Goal: Information Seeking & Learning: Understand process/instructions

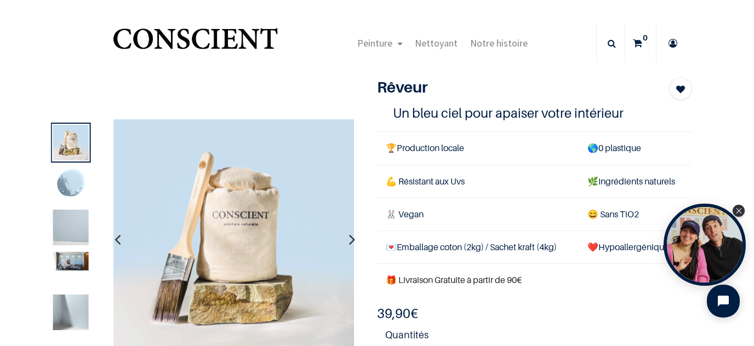
click at [76, 231] on img at bounding box center [71, 228] width 36 height 36
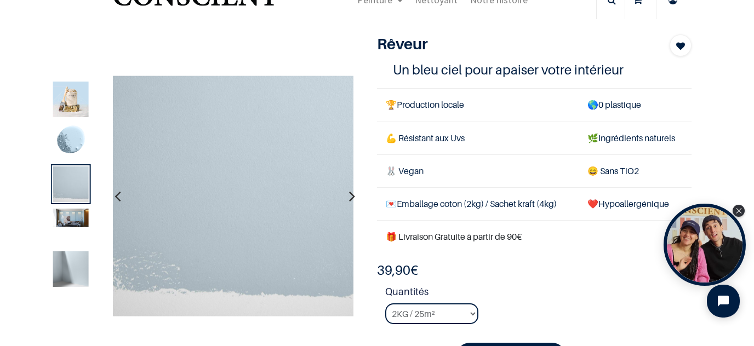
scroll to position [64, 0]
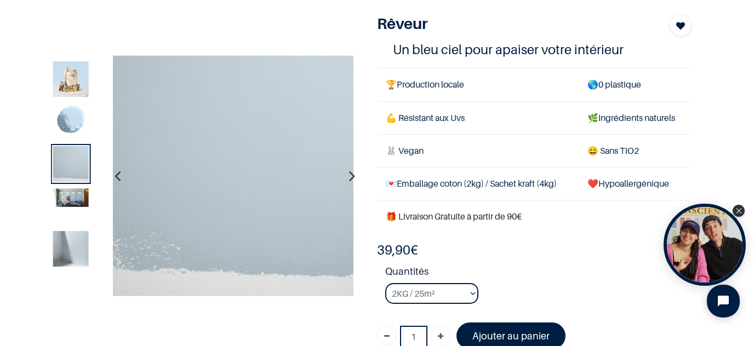
click at [69, 250] on img at bounding box center [71, 249] width 36 height 36
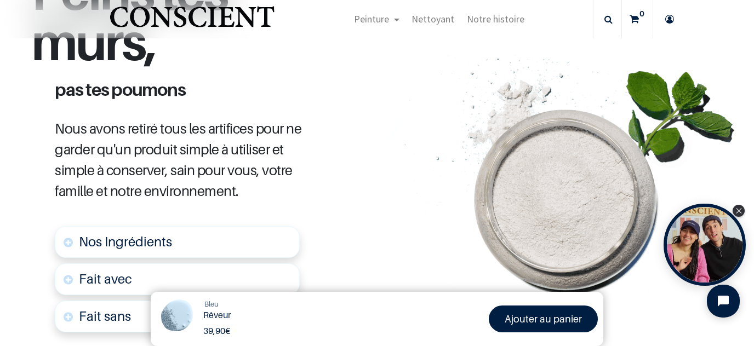
scroll to position [577, 0]
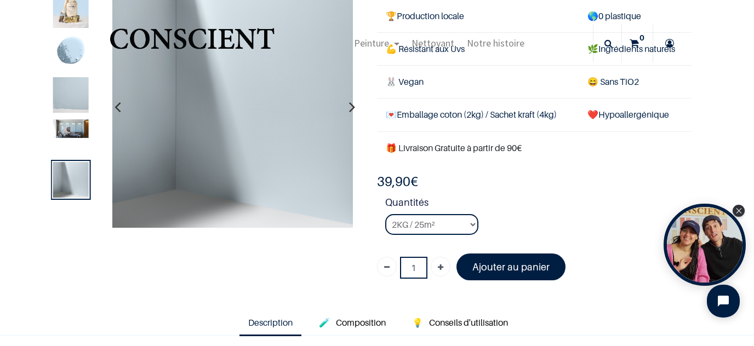
scroll to position [195, 0]
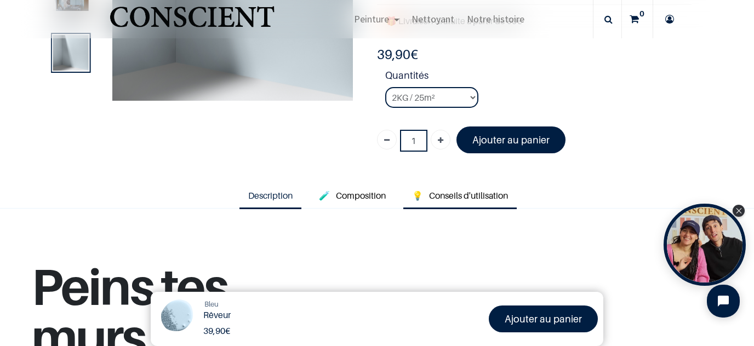
click at [440, 192] on span "Conseils d'utilisation" at bounding box center [468, 195] width 79 height 11
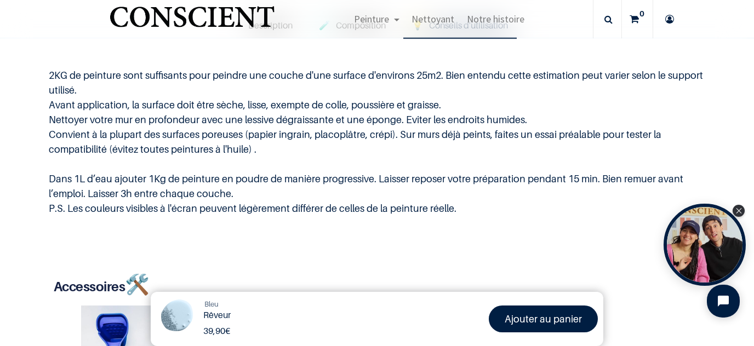
scroll to position [386, 0]
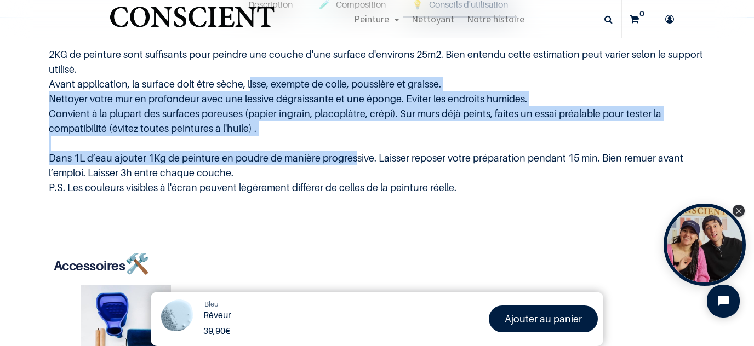
drag, startPoint x: 243, startPoint y: 85, endPoint x: 350, endPoint y: 158, distance: 129.4
click at [350, 158] on p "2KG de peinture sont suffisants pour peindre une couche d'une surface d'environ…" at bounding box center [377, 121] width 657 height 148
click at [85, 155] on p "2KG de peinture sont suffisants pour peindre une couche d'une surface d'environ…" at bounding box center [377, 121] width 657 height 148
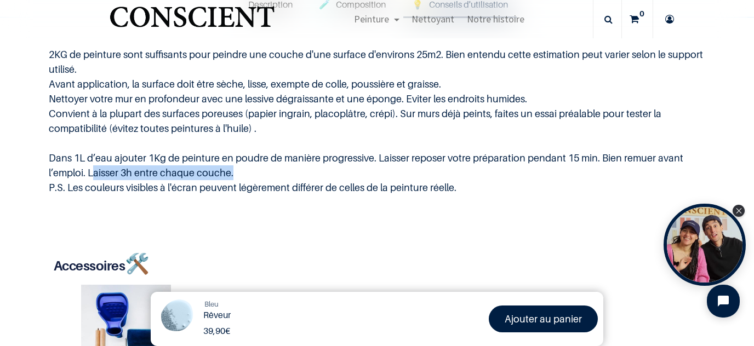
drag, startPoint x: 88, startPoint y: 170, endPoint x: 229, endPoint y: 165, distance: 140.4
click at [229, 165] on p "2KG de peinture sont suffisants pour peindre une couche d'une surface d'environ…" at bounding box center [377, 121] width 657 height 148
click at [152, 185] on p "2KG de peinture sont suffisants pour peindre une couche d'une surface d'environ…" at bounding box center [377, 121] width 657 height 148
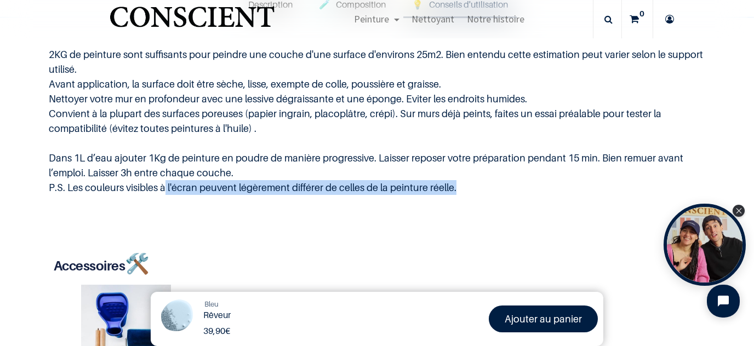
drag, startPoint x: 161, startPoint y: 184, endPoint x: 450, endPoint y: 185, distance: 289.4
click at [450, 185] on p "2KG de peinture sont suffisants pour peindre une couche d'une surface d'environ…" at bounding box center [377, 121] width 657 height 148
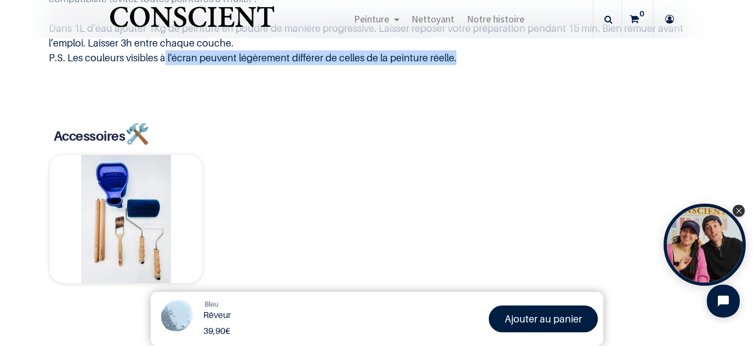
scroll to position [577, 0]
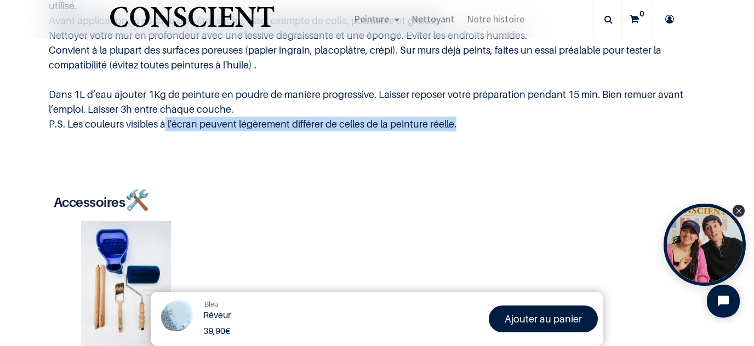
scroll to position [67, 0]
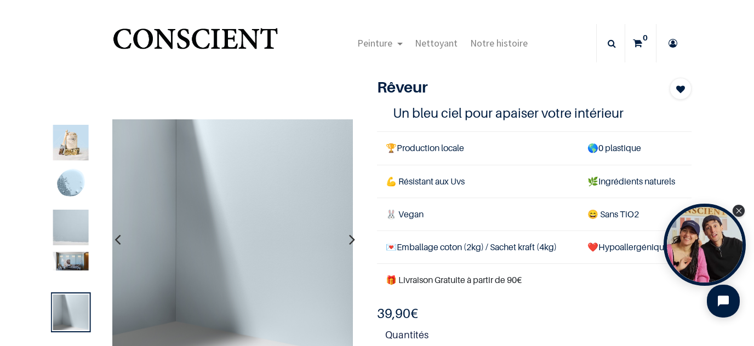
click at [349, 239] on icon "button" at bounding box center [352, 240] width 6 height 30
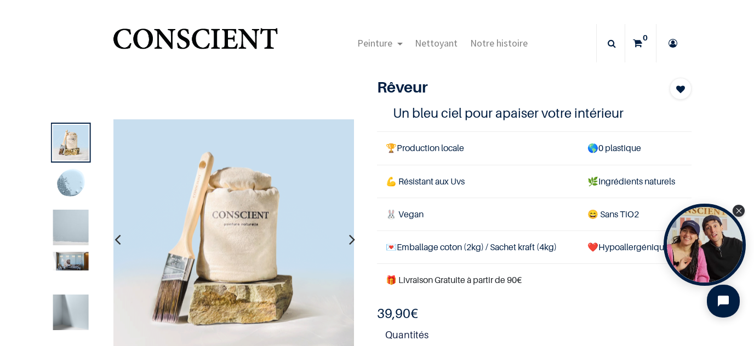
click at [349, 239] on icon "button" at bounding box center [352, 240] width 6 height 30
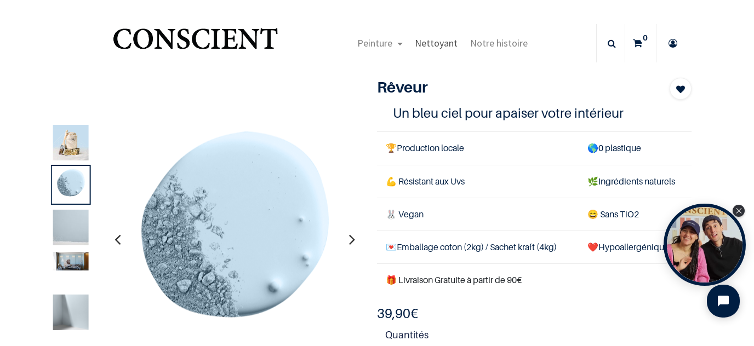
click at [433, 43] on span "Nettoyant" at bounding box center [436, 43] width 43 height 13
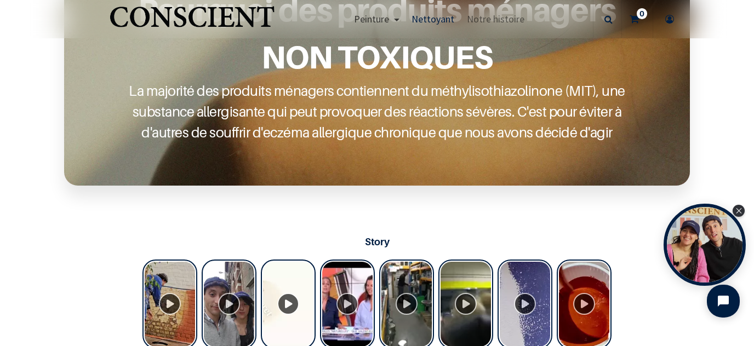
scroll to position [509, 0]
